Goal: Check status: Check status

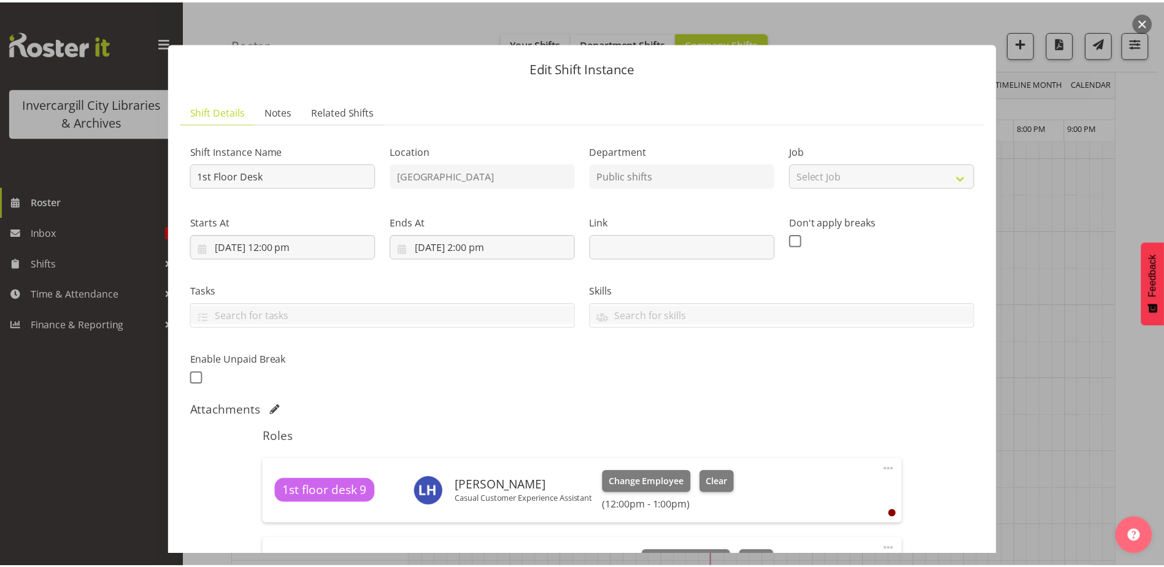
scroll to position [215, 0]
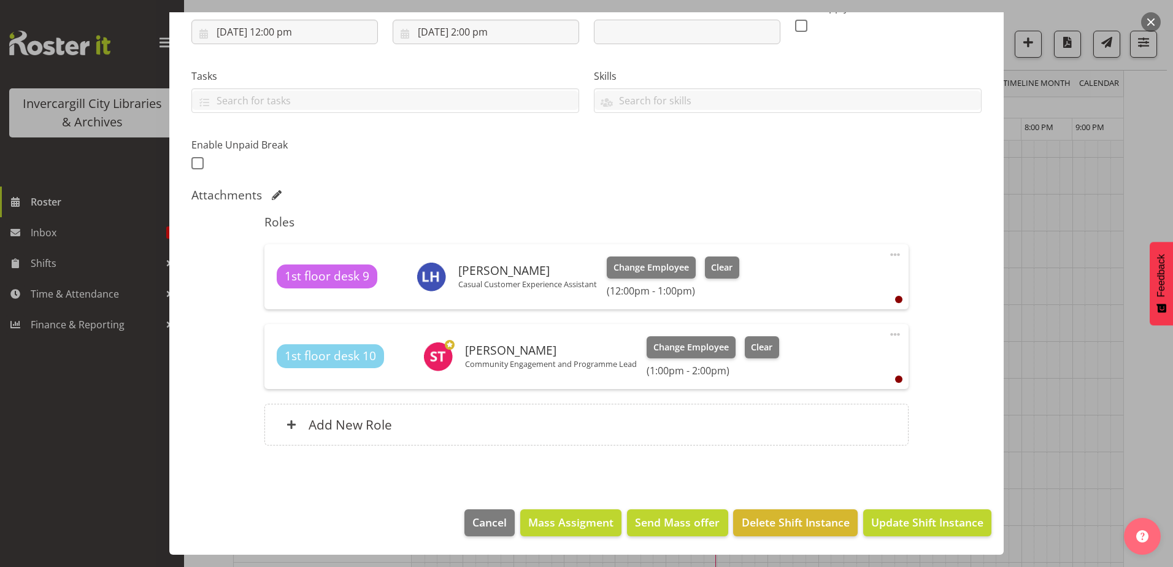
click at [45, 206] on div at bounding box center [586, 283] width 1173 height 567
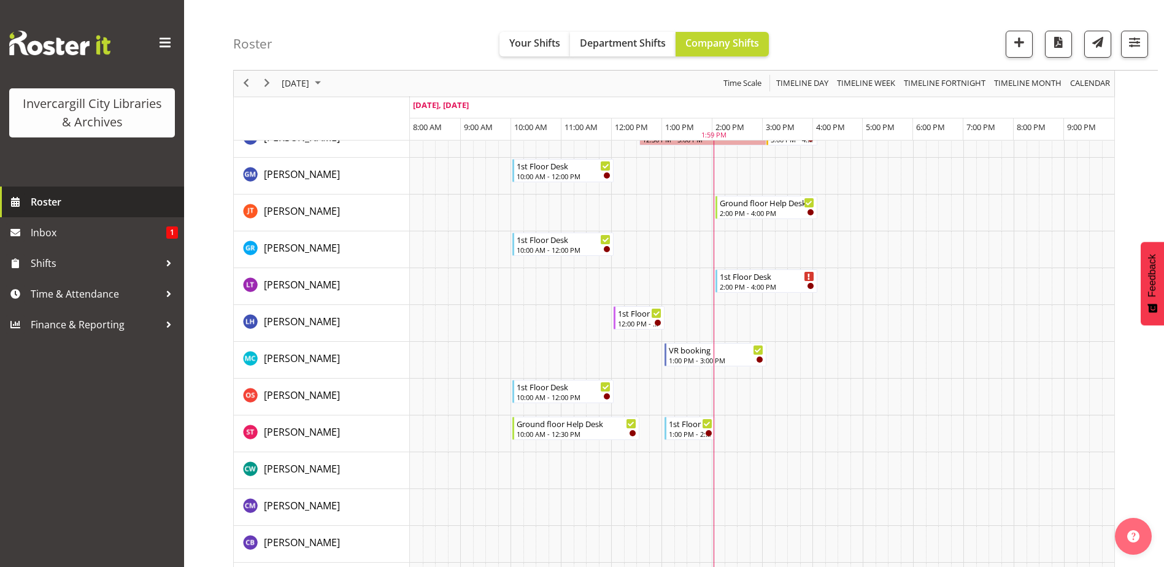
click at [44, 202] on span "Roster" at bounding box center [104, 202] width 147 height 18
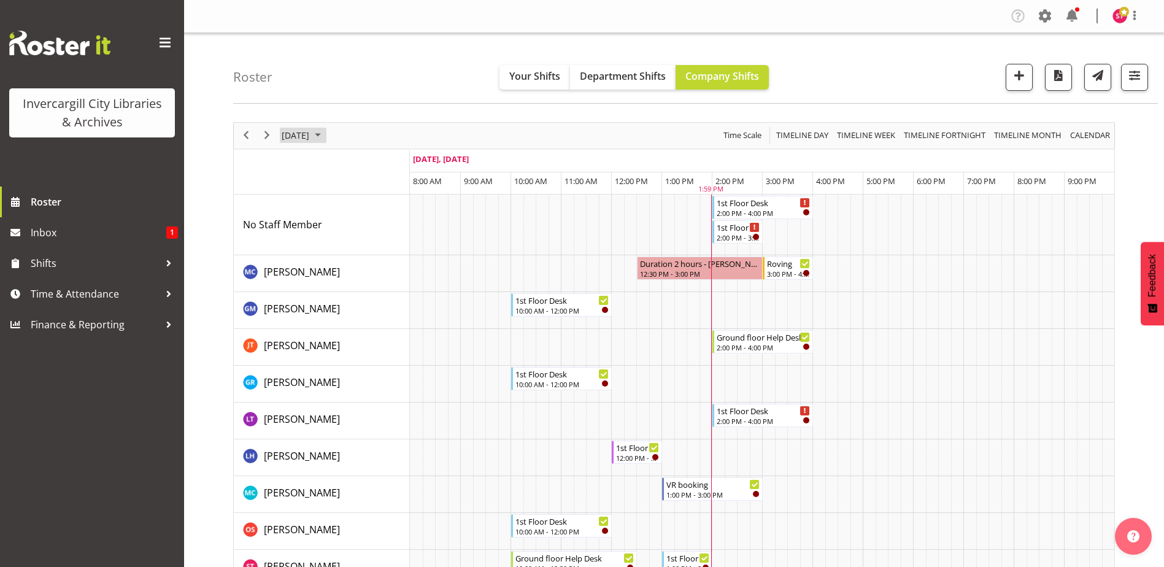
click at [310, 134] on span "[DATE]" at bounding box center [295, 135] width 30 height 15
click at [339, 274] on span "23" at bounding box center [334, 271] width 18 height 18
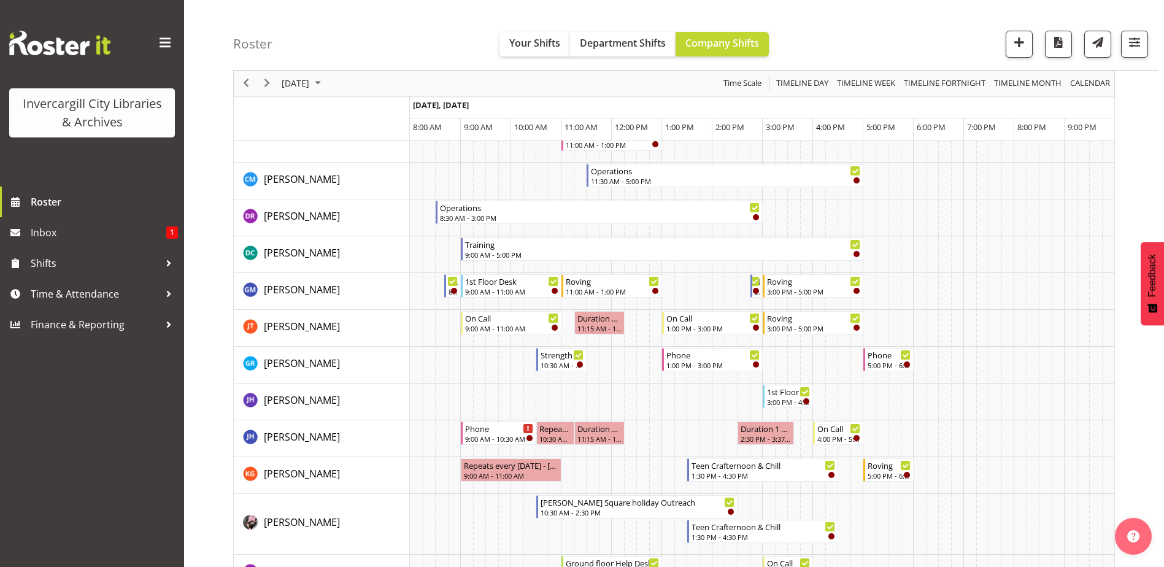
scroll to position [184, 0]
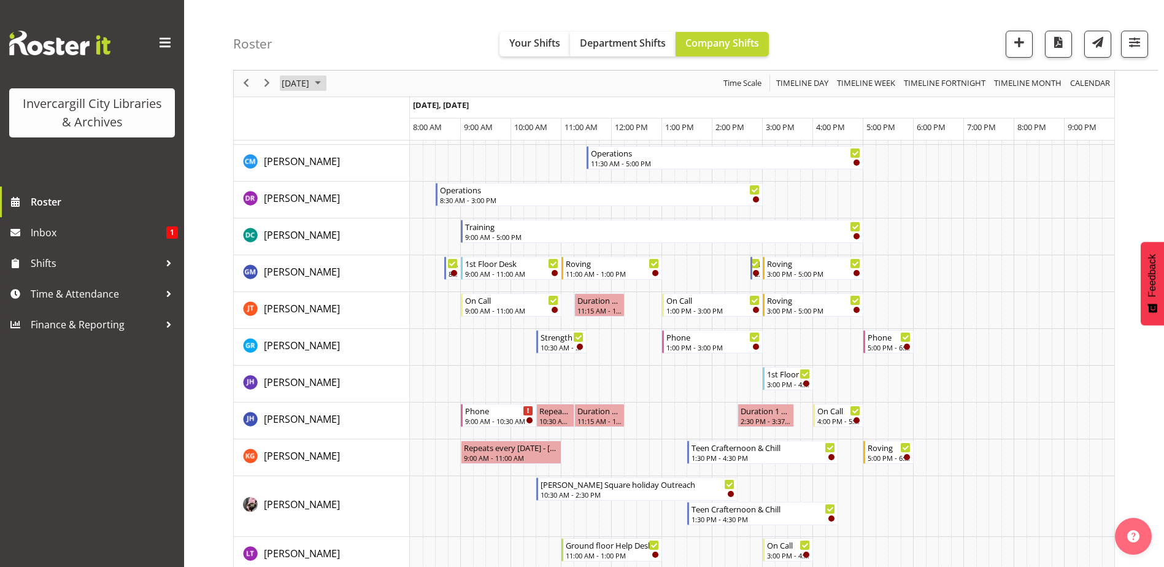
click at [310, 82] on span "[DATE]" at bounding box center [295, 83] width 30 height 15
drag, startPoint x: 408, startPoint y: 218, endPoint x: 859, endPoint y: 339, distance: 466.9
click at [409, 218] on span "27" at bounding box center [412, 219] width 18 height 18
